Goal: Task Accomplishment & Management: Manage account settings

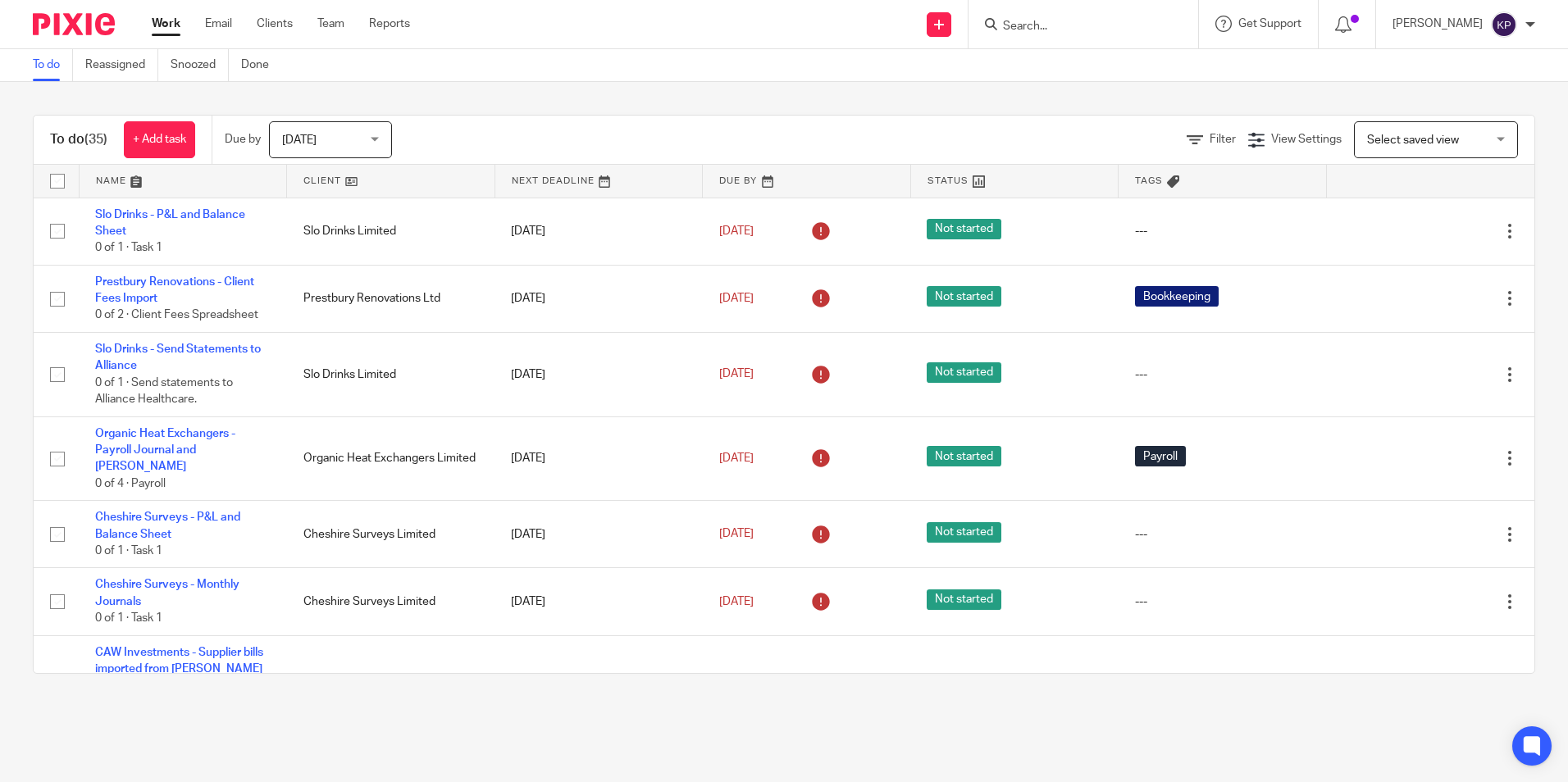
click at [295, 25] on ul "Work Email Clients Team Reports" at bounding box center [293, 24] width 283 height 17
click at [289, 26] on link "Clients" at bounding box center [274, 24] width 36 height 17
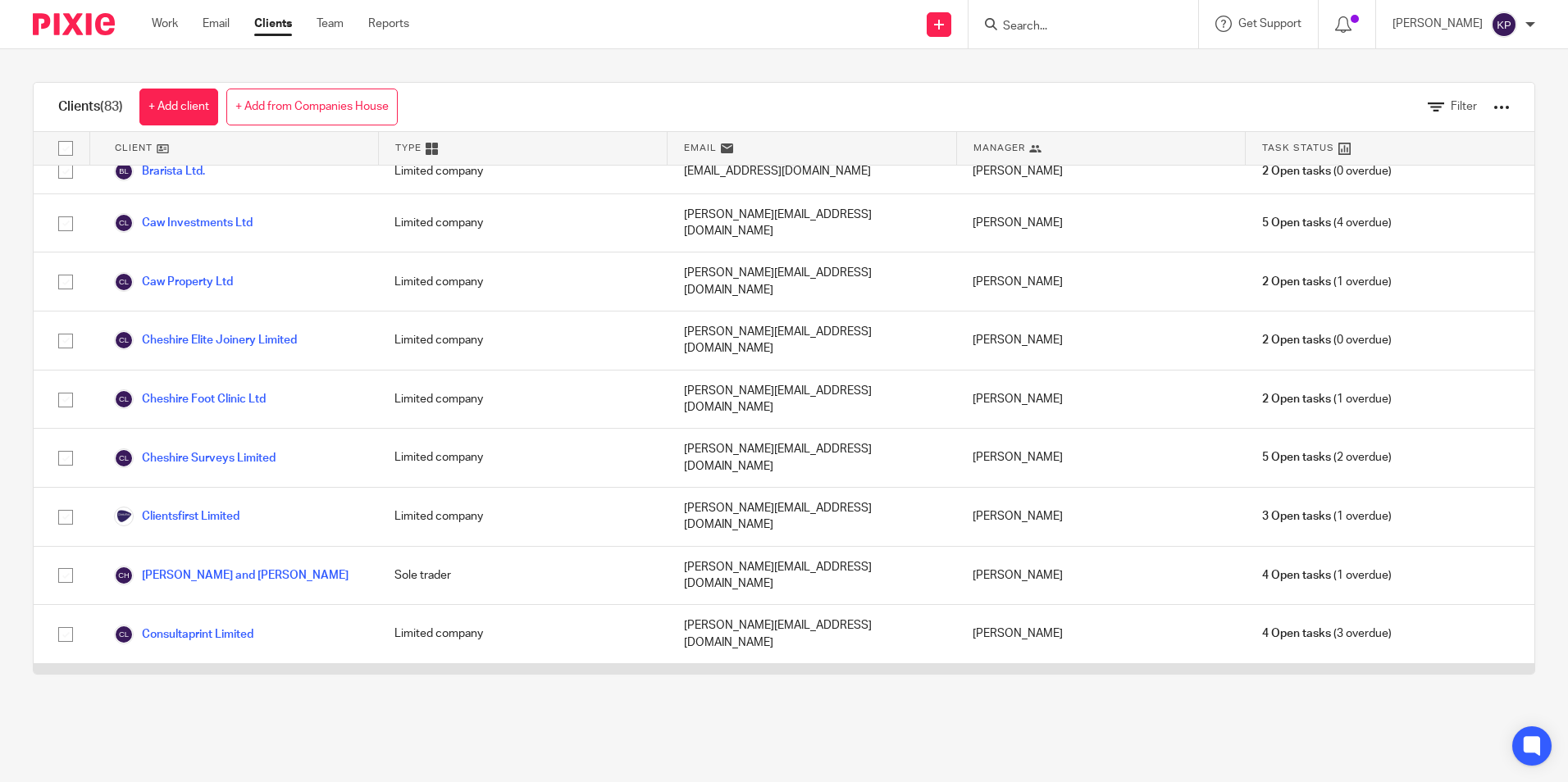
scroll to position [410, 0]
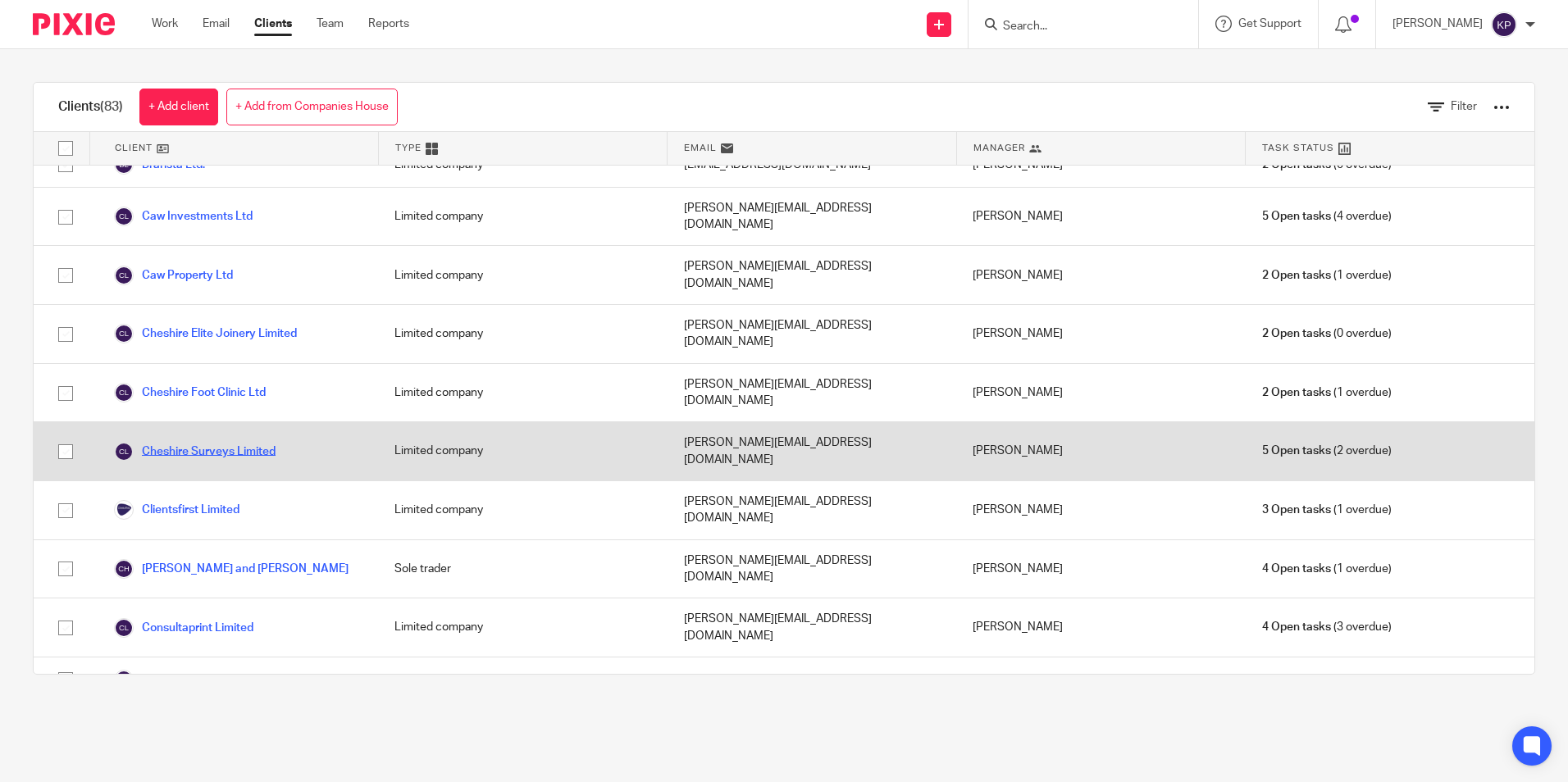
click at [232, 442] on link "Cheshire Surveys Limited" at bounding box center [195, 452] width 162 height 20
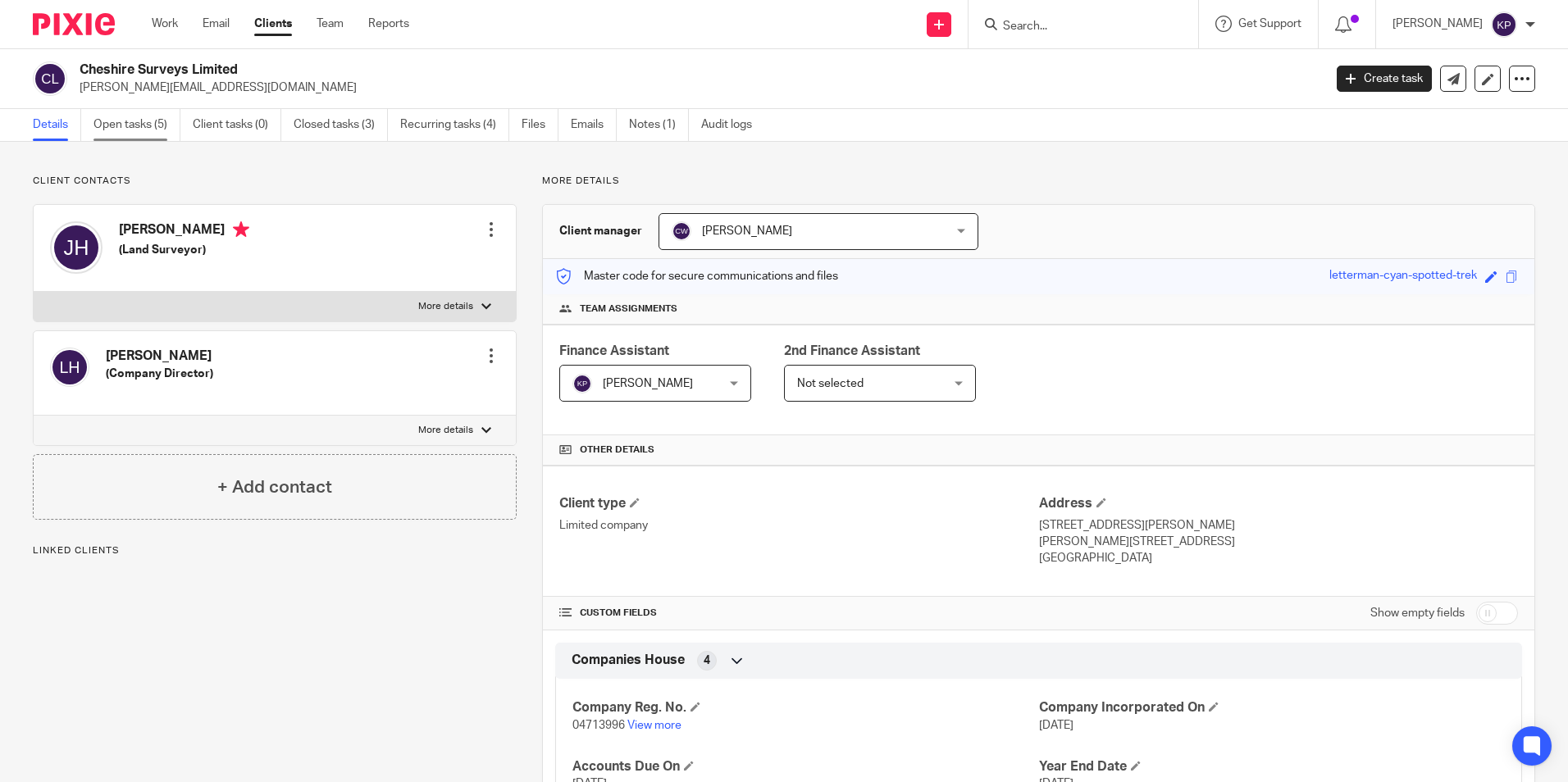
click at [150, 136] on link "Open tasks (5)" at bounding box center [136, 125] width 86 height 32
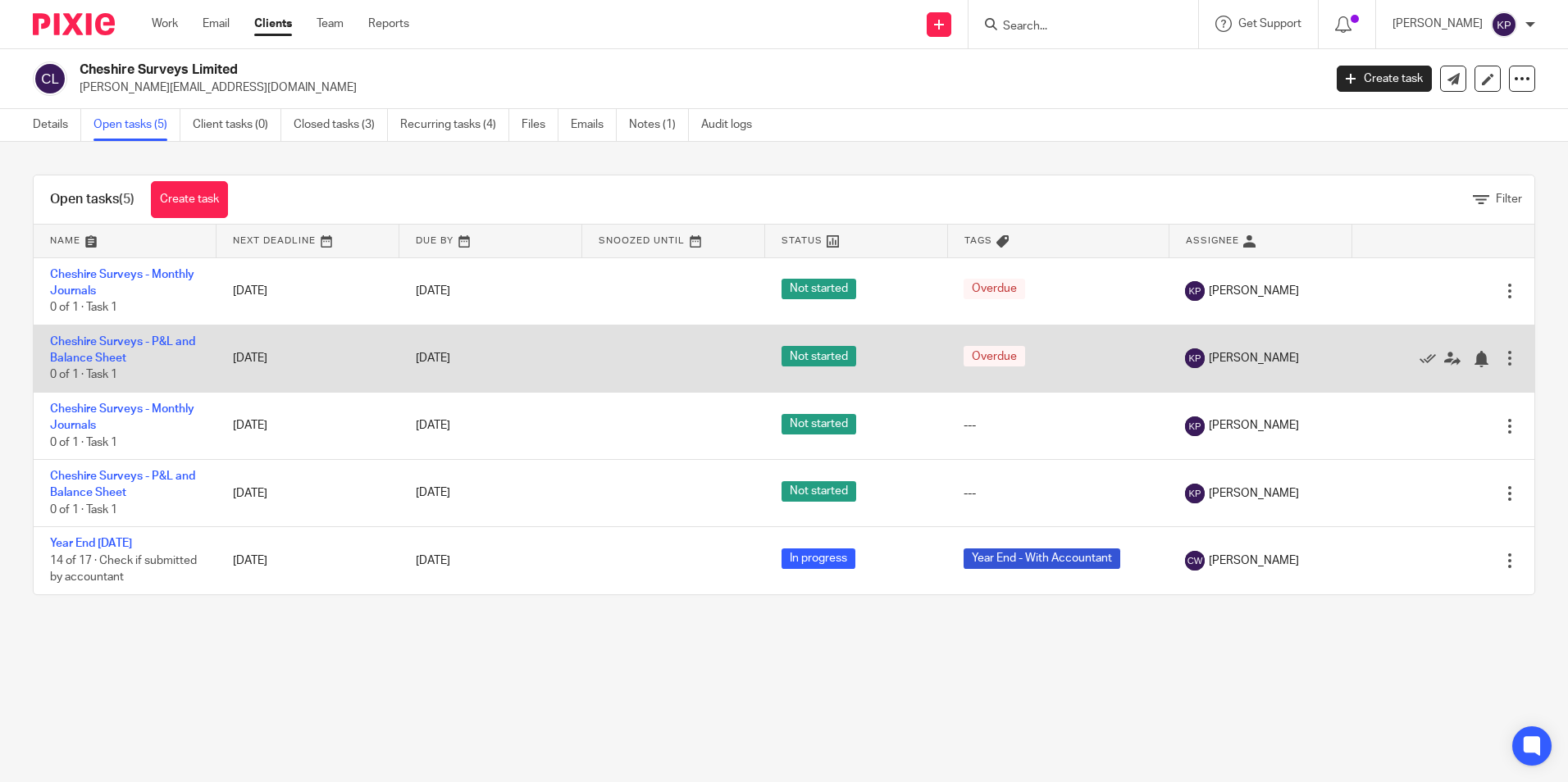
click at [119, 335] on td "Cheshire Surveys - P&L and Balance Sheet 0 of 1 · Task 1" at bounding box center [125, 359] width 183 height 68
click at [116, 340] on link "Cheshire Surveys - P&L and Balance Sheet" at bounding box center [122, 350] width 145 height 28
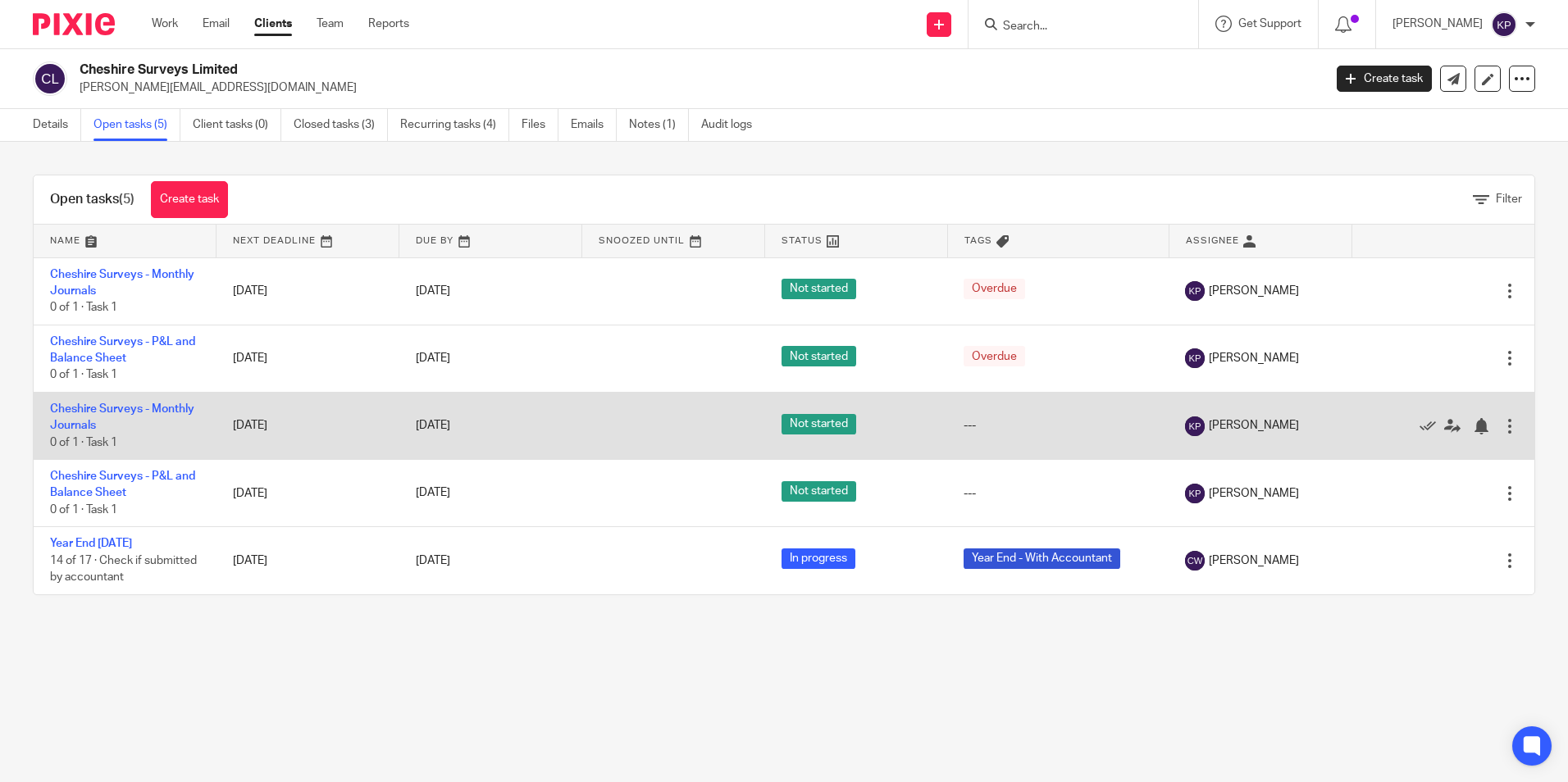
click at [78, 416] on td "Cheshire Surveys - Monthly Journals 0 of 1 · Task 1" at bounding box center [125, 425] width 183 height 68
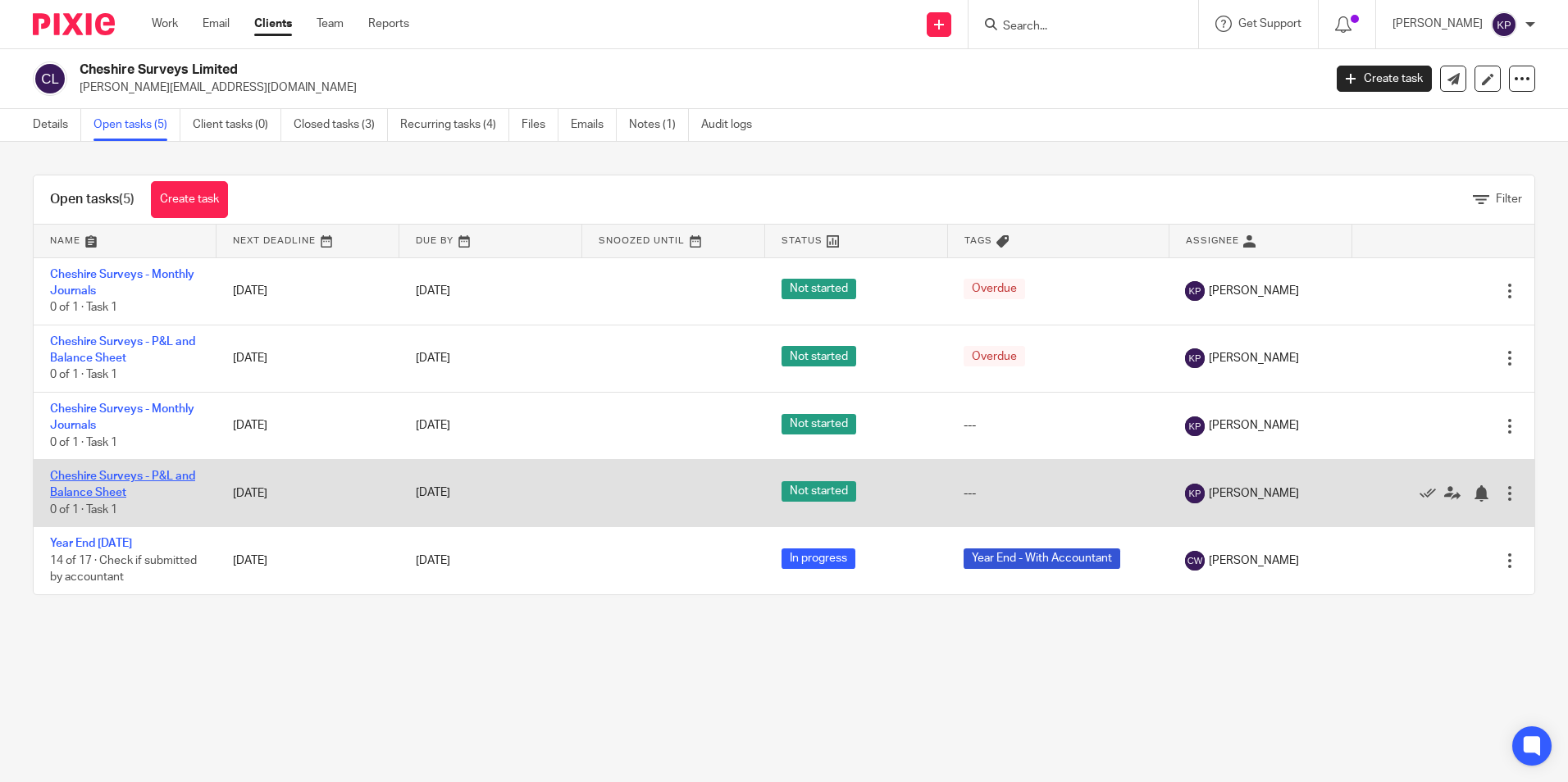
click at [78, 478] on link "Cheshire Surveys - P&L and Balance Sheet" at bounding box center [122, 485] width 145 height 28
